Goal: Learn about a topic

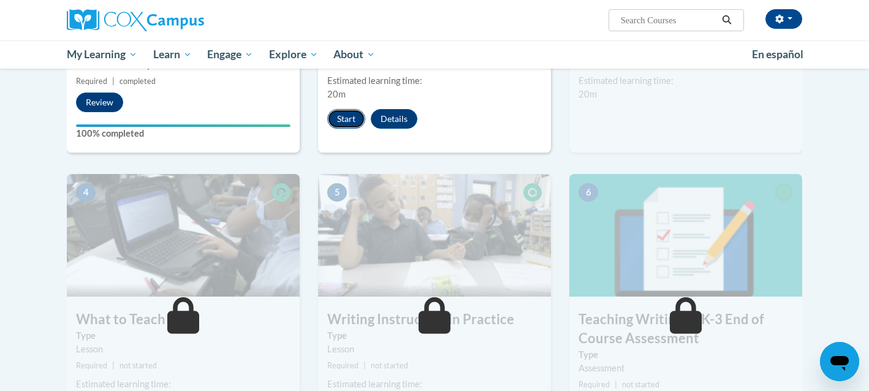
click at [346, 120] on button "Start" at bounding box center [346, 119] width 38 height 20
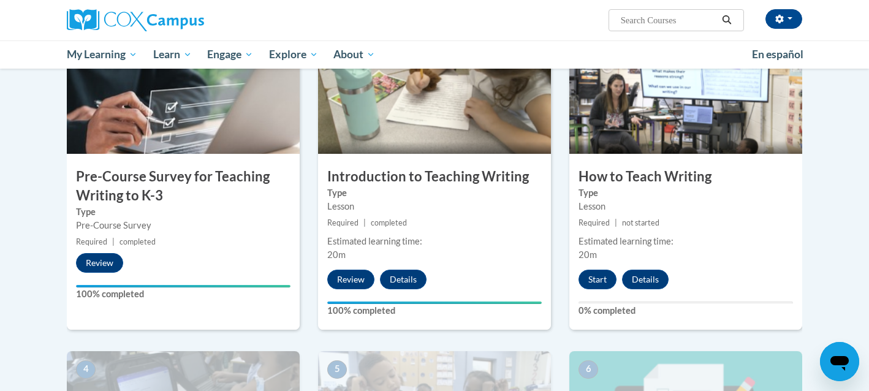
scroll to position [290, 0]
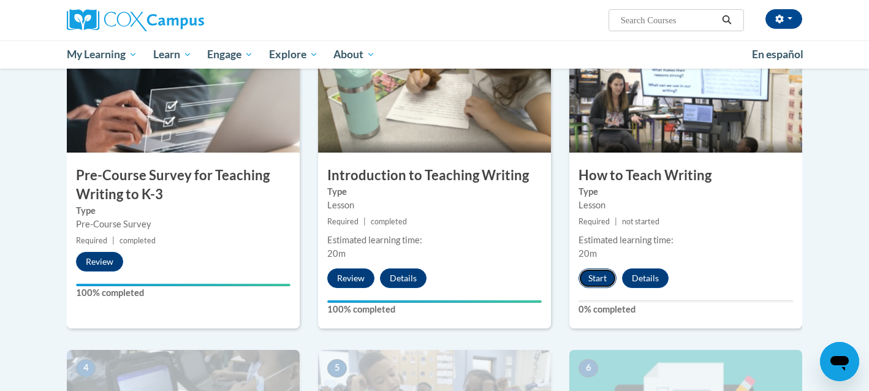
click at [602, 281] on button "Start" at bounding box center [597, 278] width 38 height 20
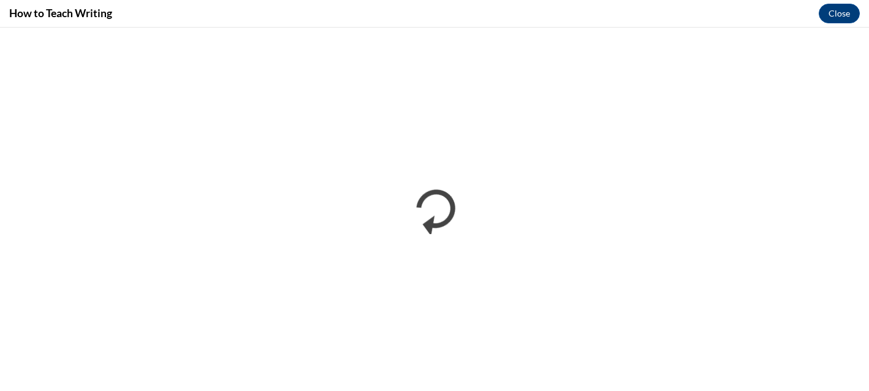
scroll to position [0, 0]
